Goal: Navigation & Orientation: Find specific page/section

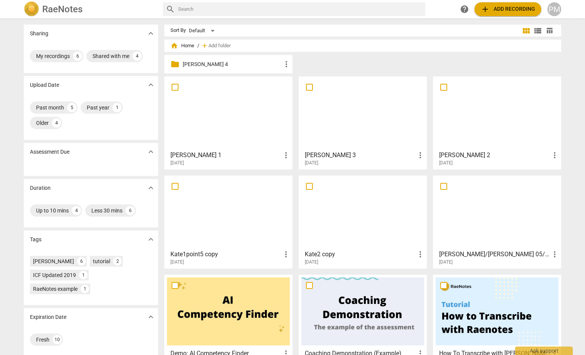
click at [255, 55] on div "folder [PERSON_NAME] 4 more_vert" at bounding box center [228, 64] width 128 height 18
click at [269, 64] on p "[PERSON_NAME] 4" at bounding box center [232, 64] width 99 height 8
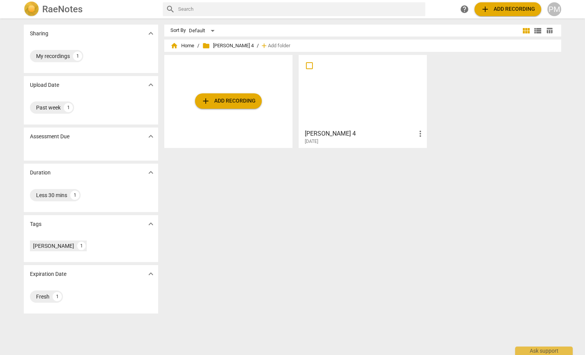
click at [343, 100] on div at bounding box center [362, 92] width 123 height 68
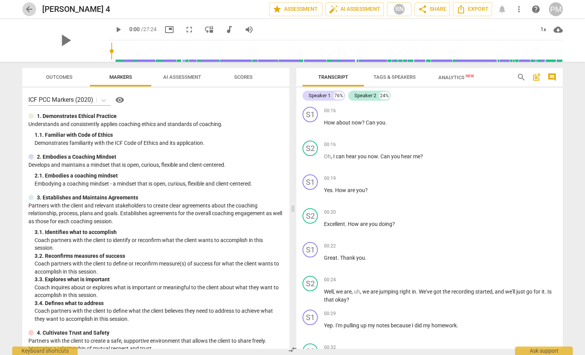
click at [29, 8] on span "arrow_back" at bounding box center [29, 9] width 9 height 9
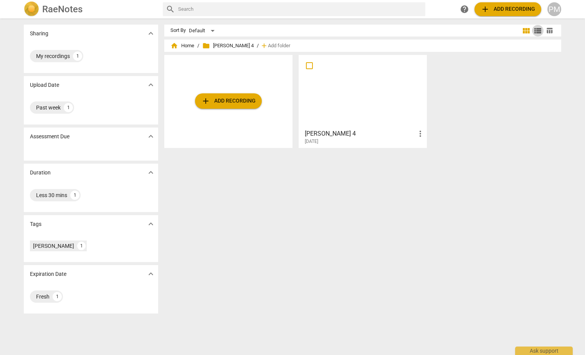
click at [538, 28] on span "view_list" at bounding box center [537, 30] width 9 height 9
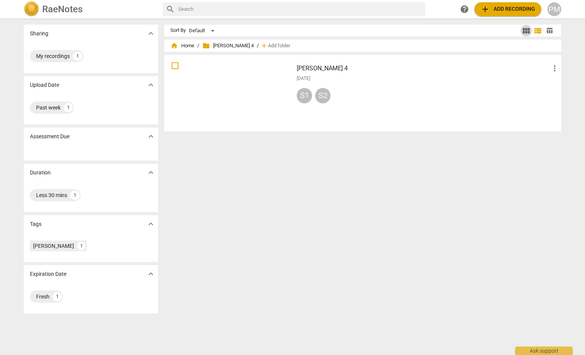
click at [525, 31] on span "view_module" at bounding box center [526, 30] width 9 height 9
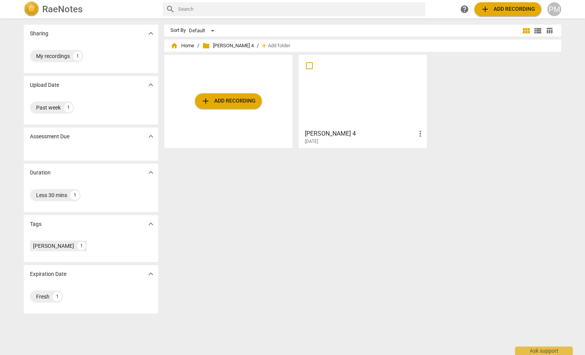
click at [548, 30] on span "table_chart" at bounding box center [549, 30] width 7 height 7
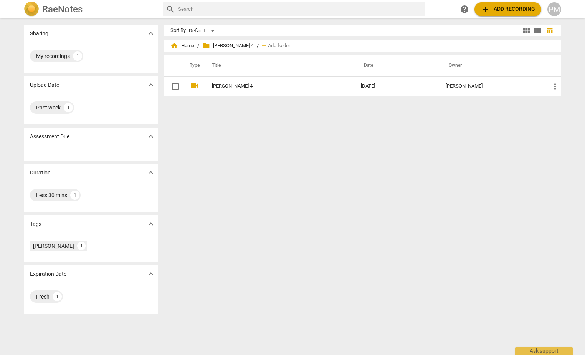
click at [526, 28] on span "view_module" at bounding box center [526, 30] width 9 height 9
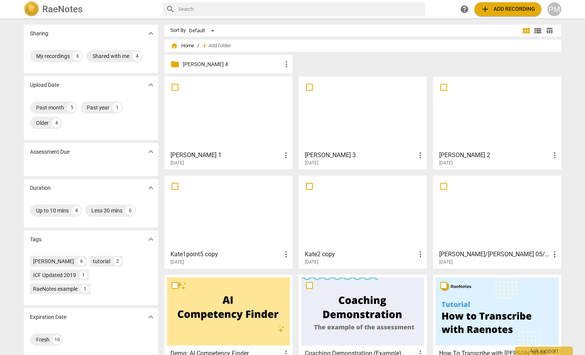
click at [208, 66] on p "[PERSON_NAME] 4" at bounding box center [232, 64] width 99 height 8
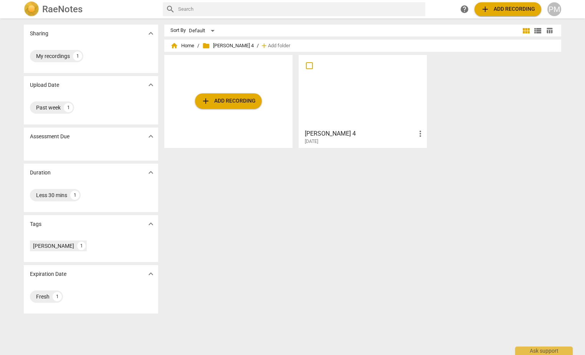
click at [420, 132] on span "more_vert" at bounding box center [420, 133] width 9 height 9
click at [367, 108] on div at bounding box center [292, 177] width 585 height 355
click at [367, 108] on div at bounding box center [362, 92] width 123 height 68
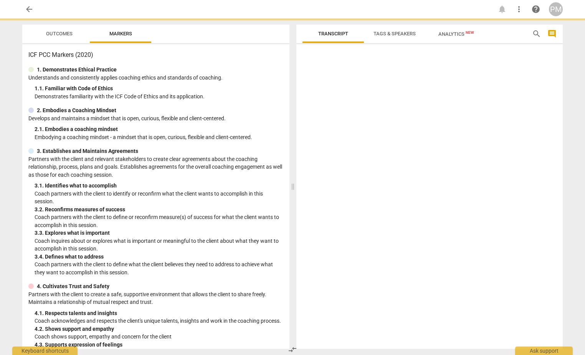
click at [367, 108] on div at bounding box center [429, 197] width 266 height 301
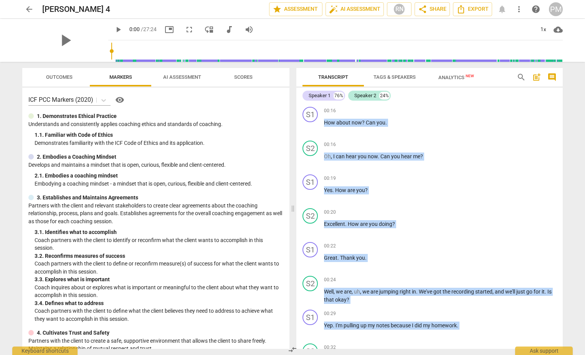
click at [28, 9] on span "arrow_back" at bounding box center [29, 9] width 9 height 9
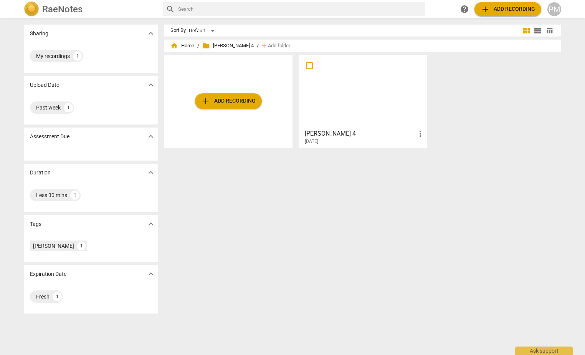
click at [379, 122] on div at bounding box center [362, 92] width 123 height 68
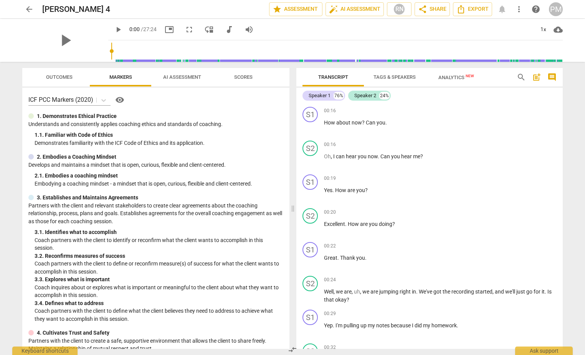
click at [30, 8] on span "arrow_back" at bounding box center [29, 9] width 9 height 9
